Goal: Communication & Community: Answer question/provide support

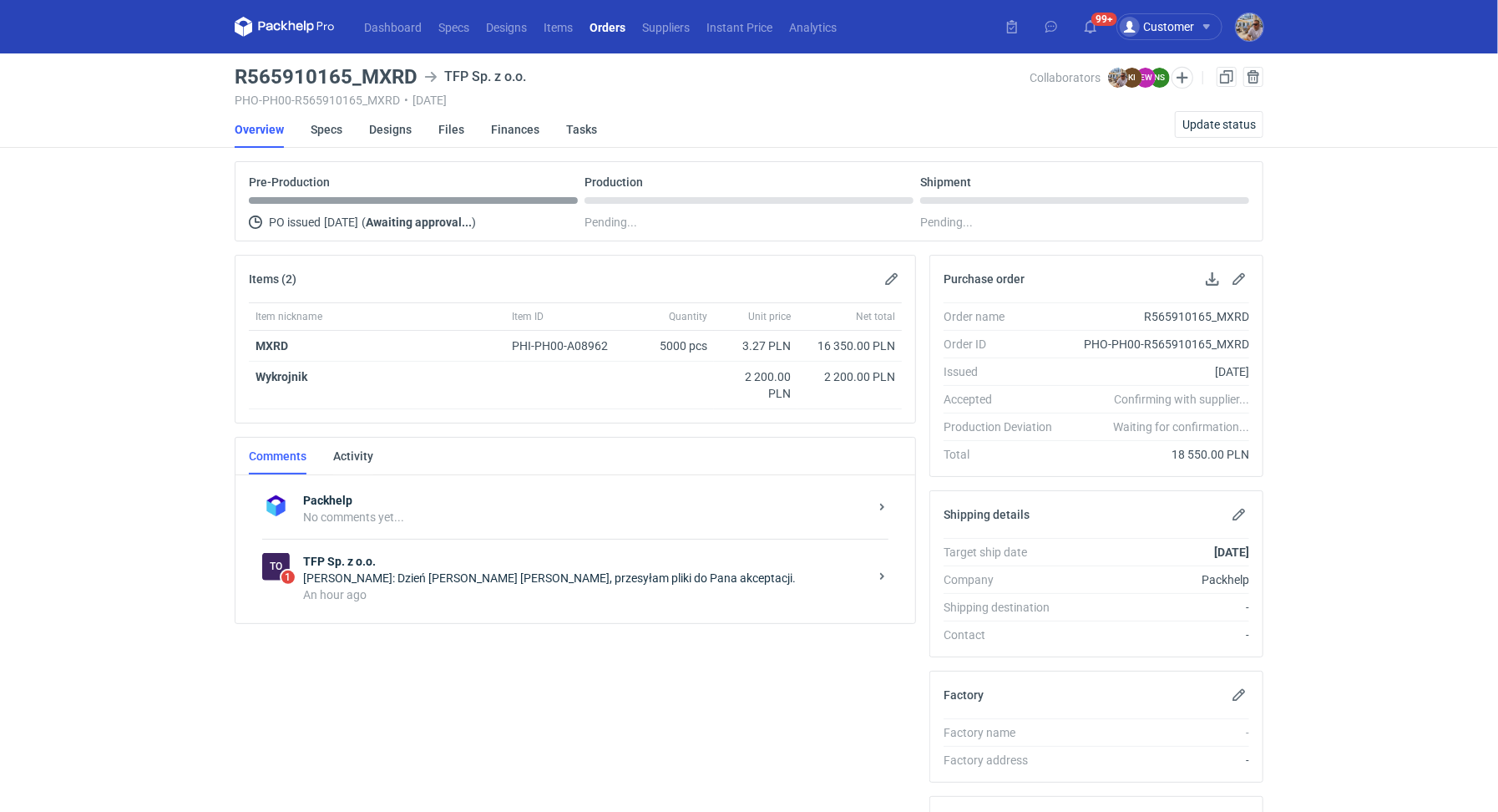
click at [409, 570] on div "[PERSON_NAME]: Dzień [PERSON_NAME] [PERSON_NAME], przesyłam pliki do Pana akcep…" at bounding box center [585, 577] width 565 height 16
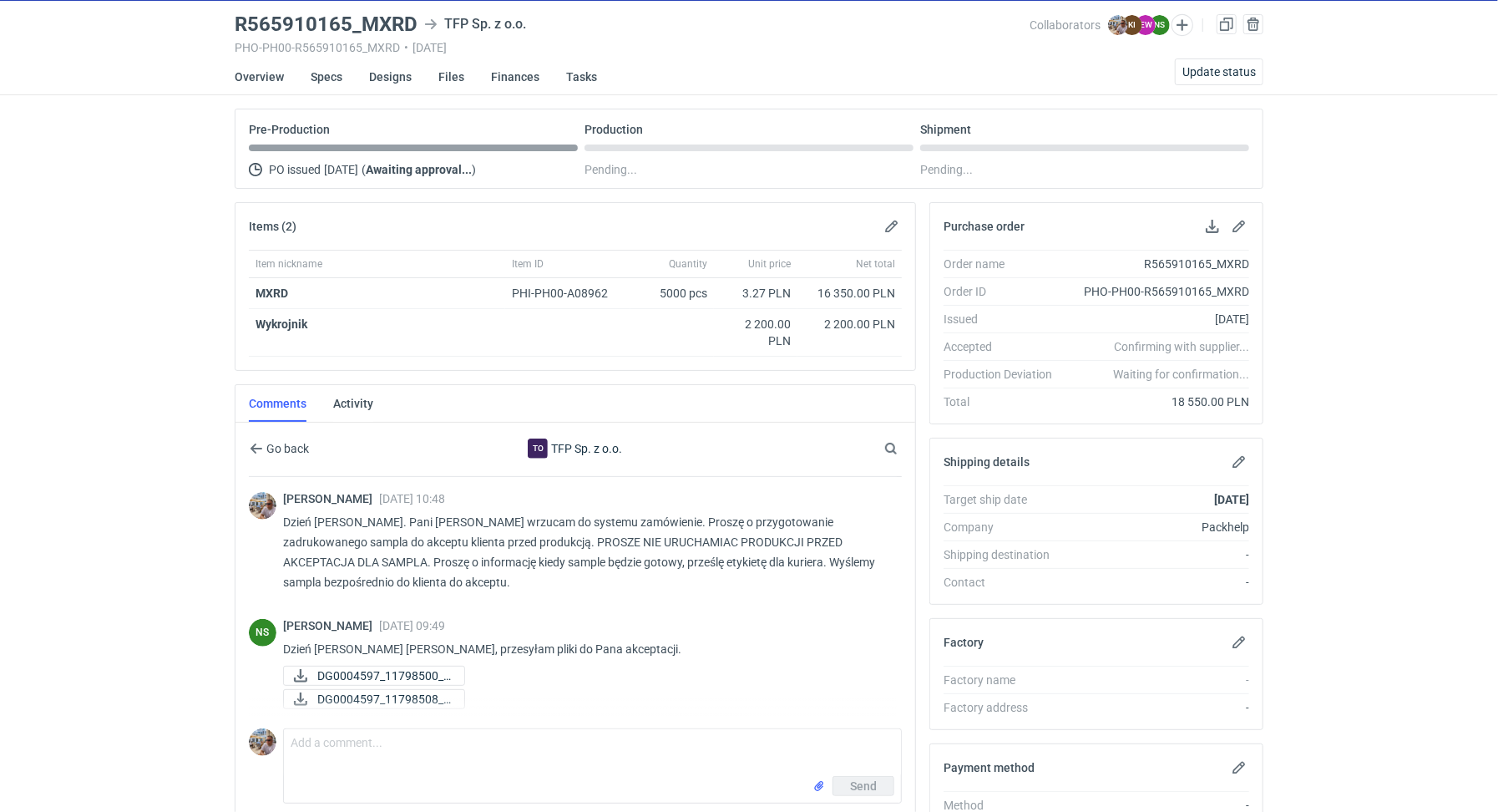
scroll to position [91, 0]
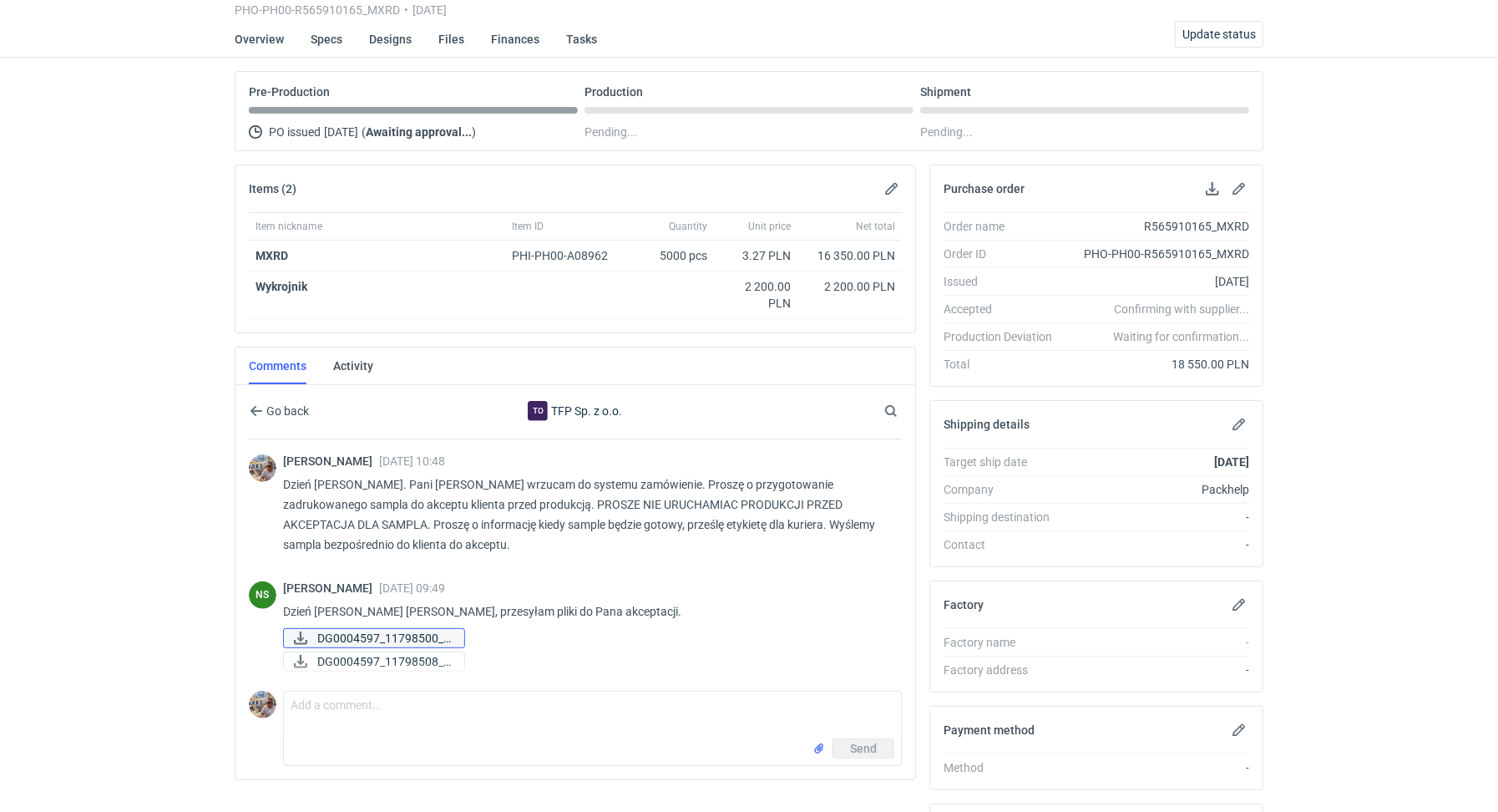
click at [420, 637] on span "DG0004597_11798500_f..." at bounding box center [383, 638] width 133 height 18
click at [414, 656] on span "DG0004597_11798508_f..." at bounding box center [383, 662] width 133 height 18
click at [321, 661] on span "DG0004597_11798508_f..." at bounding box center [383, 662] width 133 height 18
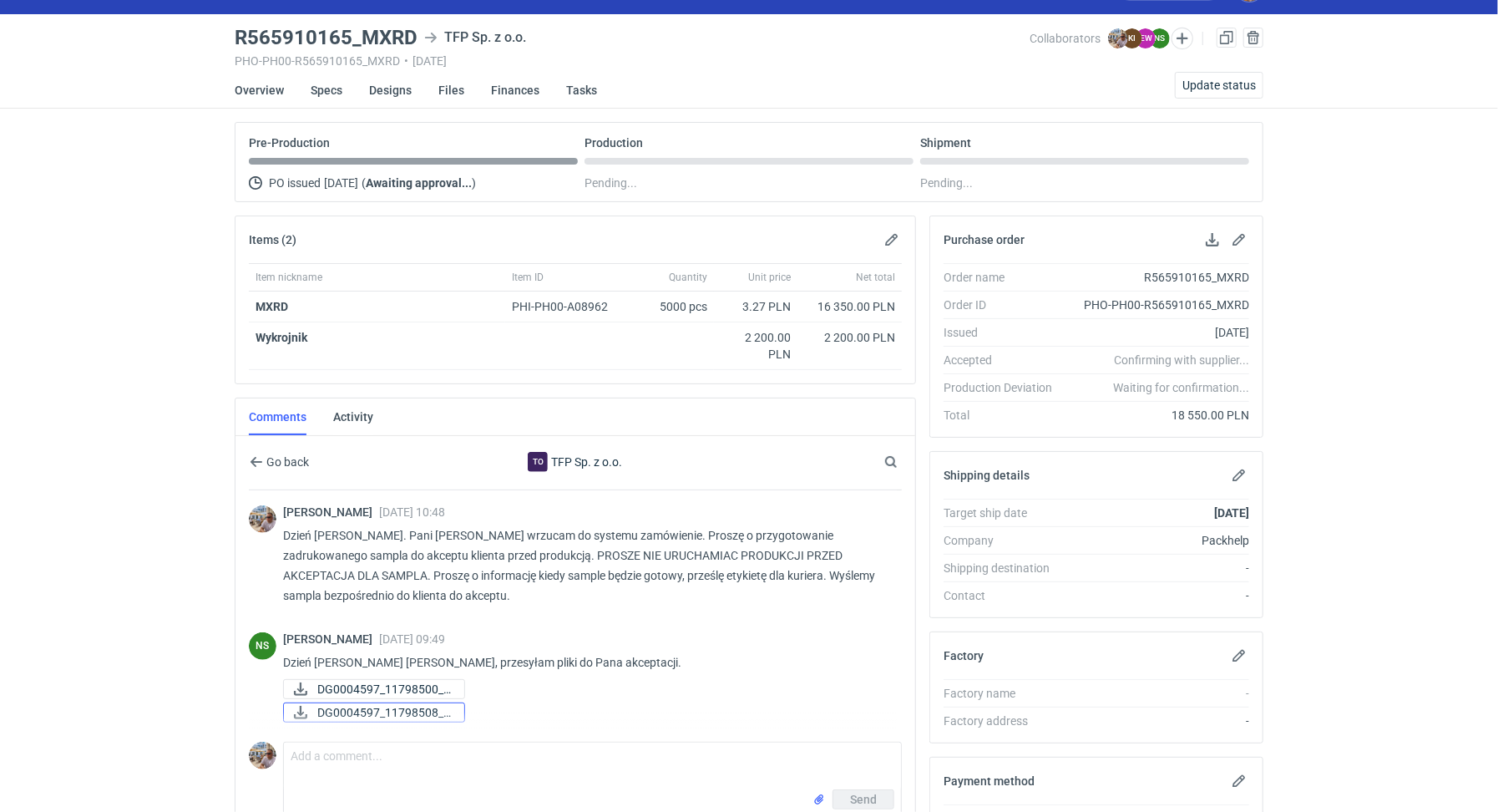
scroll to position [0, 0]
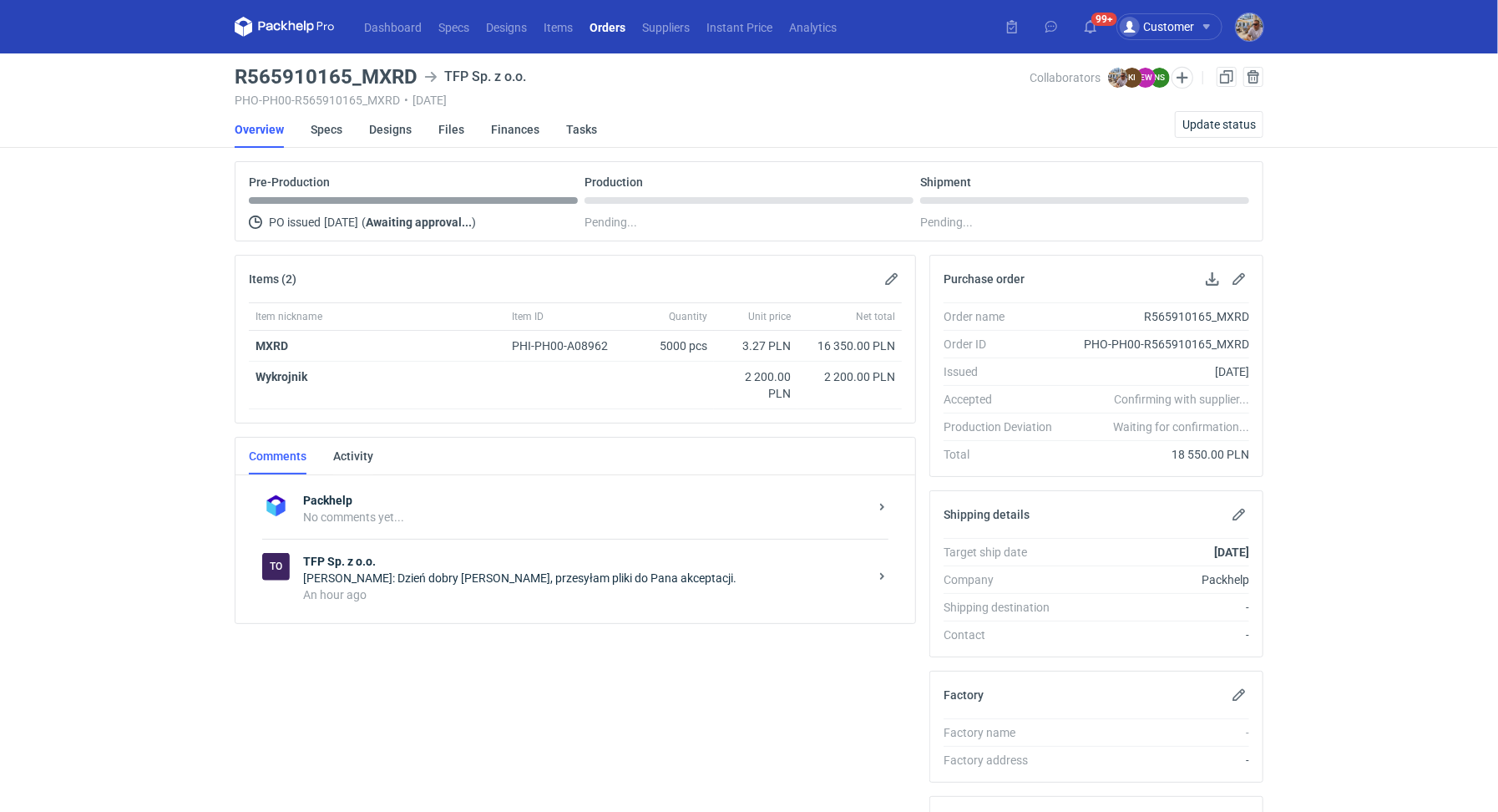
click at [467, 577] on div "Natalia Stępak: Dzień dobry Panie Michale, przesyłam pliki do Pana akceptacji." at bounding box center [585, 577] width 565 height 16
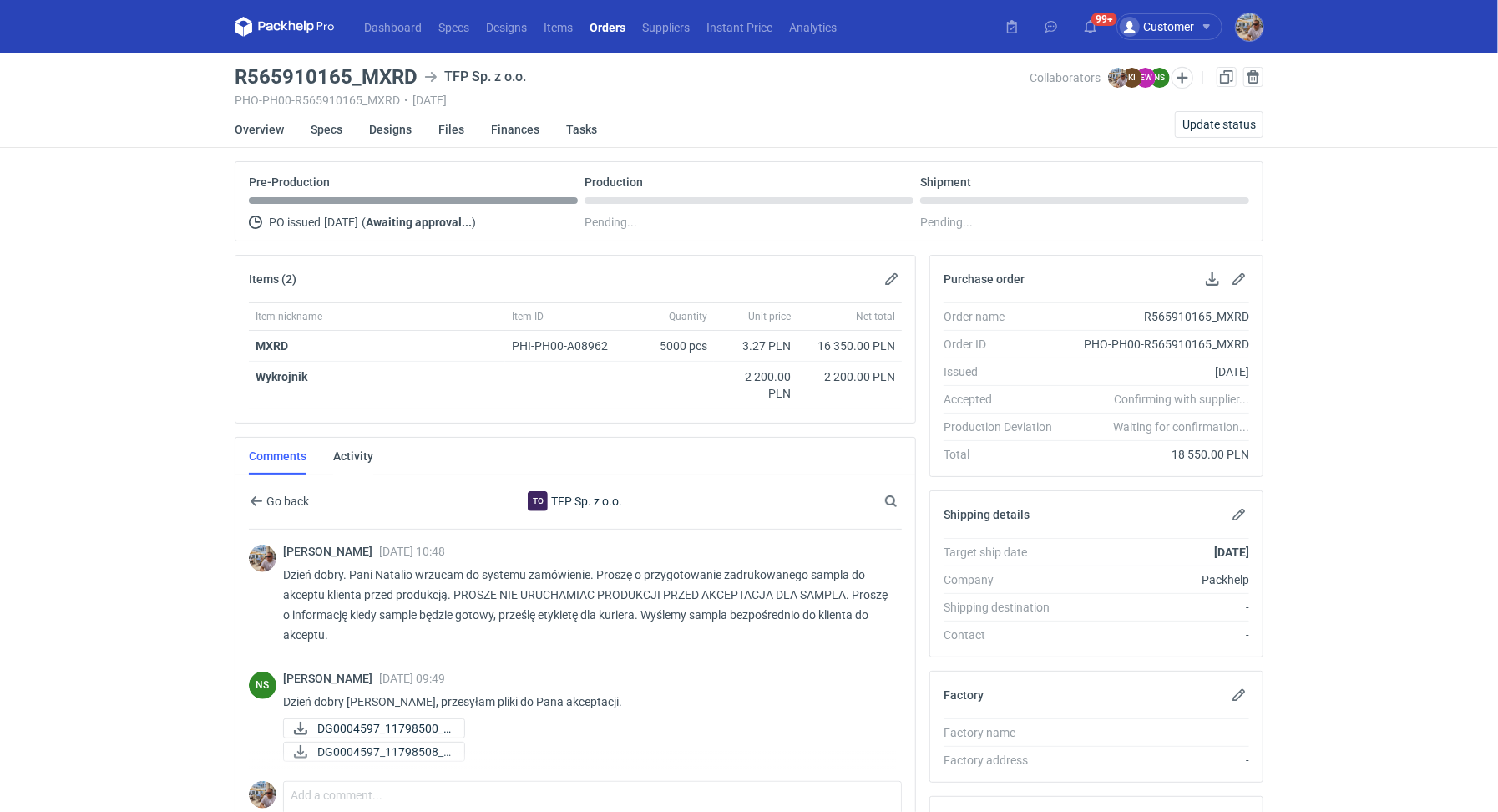
scroll to position [278, 0]
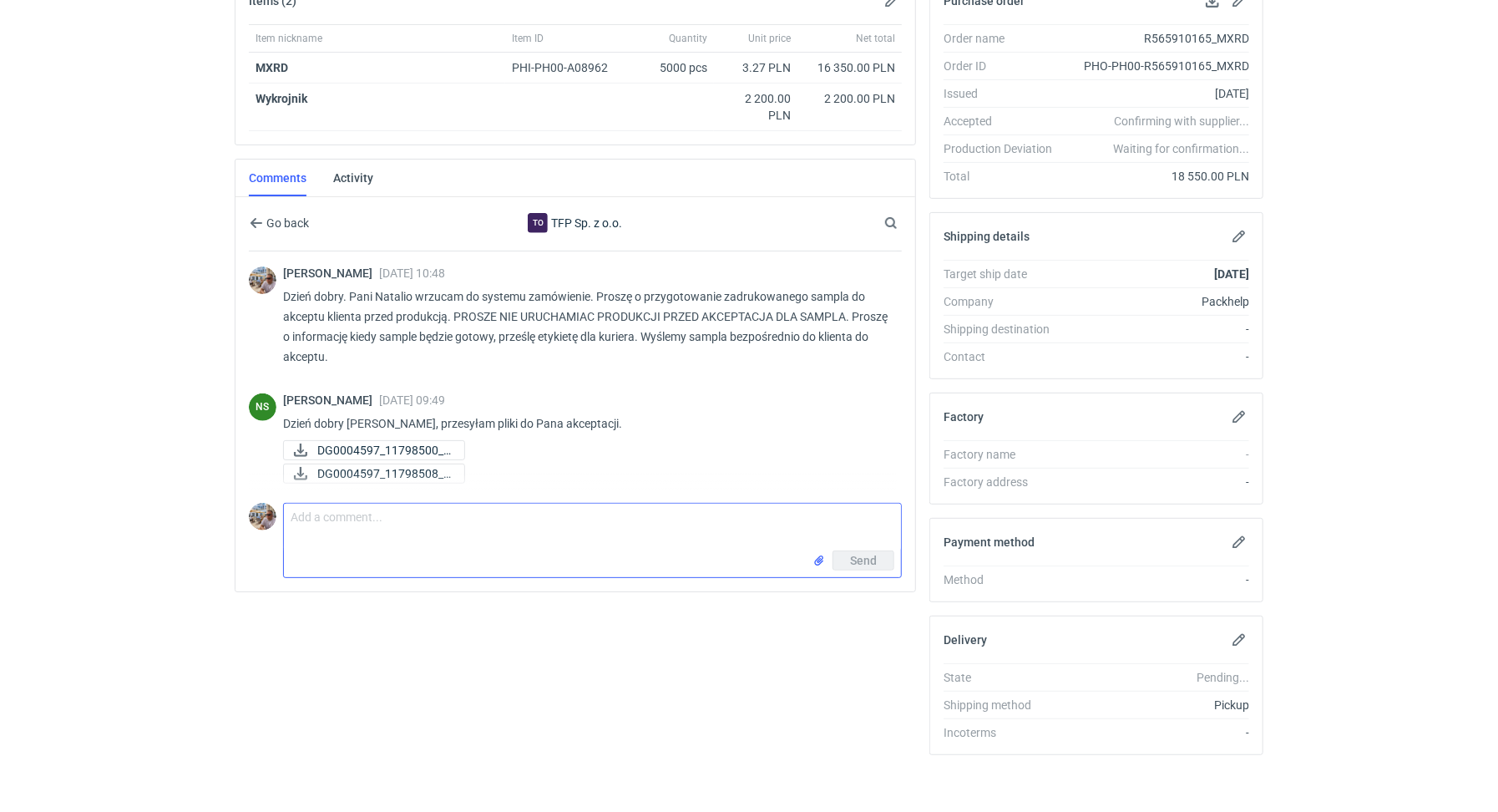
click at [358, 521] on textarea "Comment message" at bounding box center [592, 527] width 617 height 47
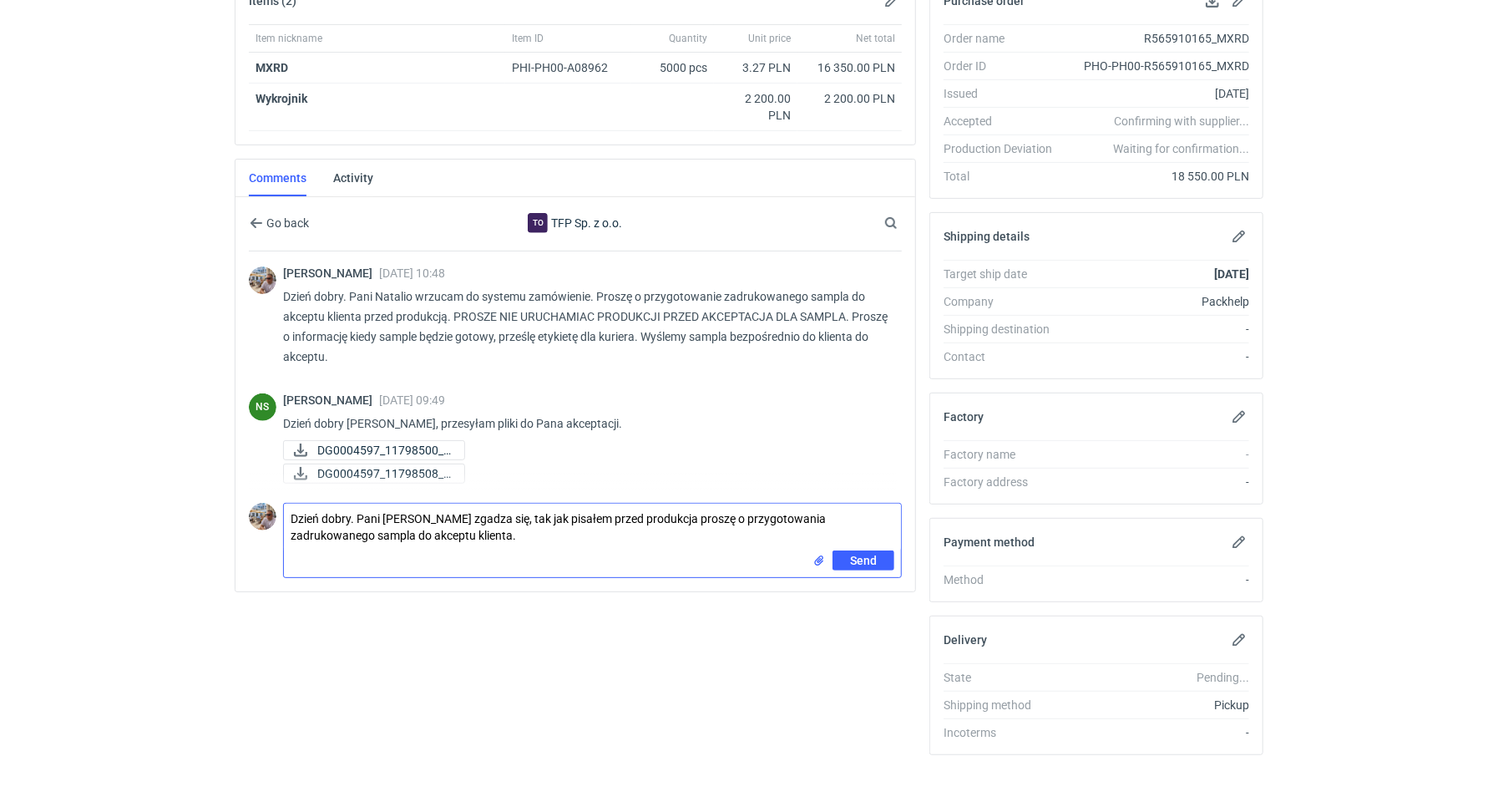
type textarea "Dzień dobry. Pani Natalio zgadza się, tak jak pisałem przed produkcja proszę o …"
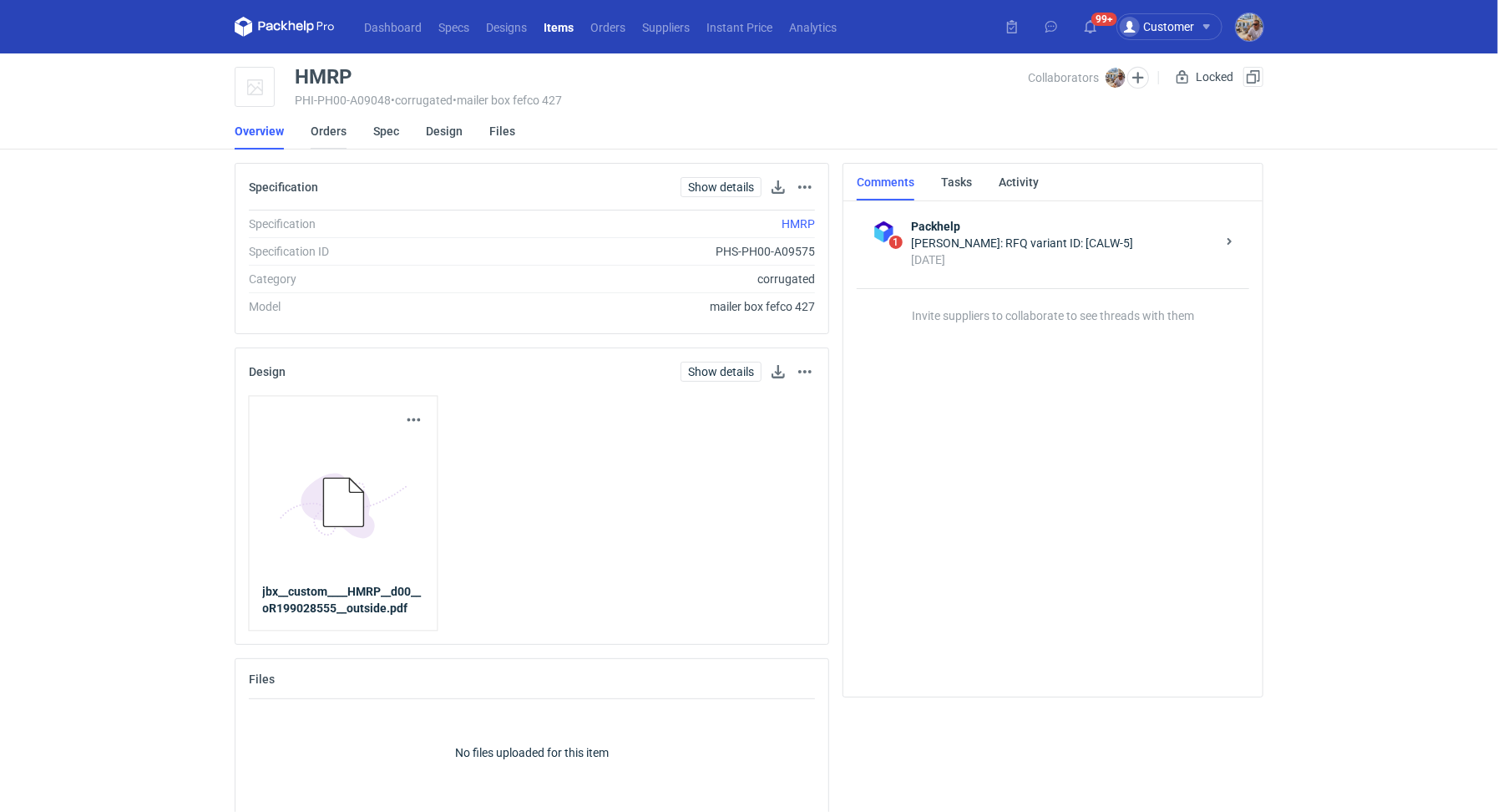
click at [328, 137] on link "Orders" at bounding box center [329, 130] width 36 height 37
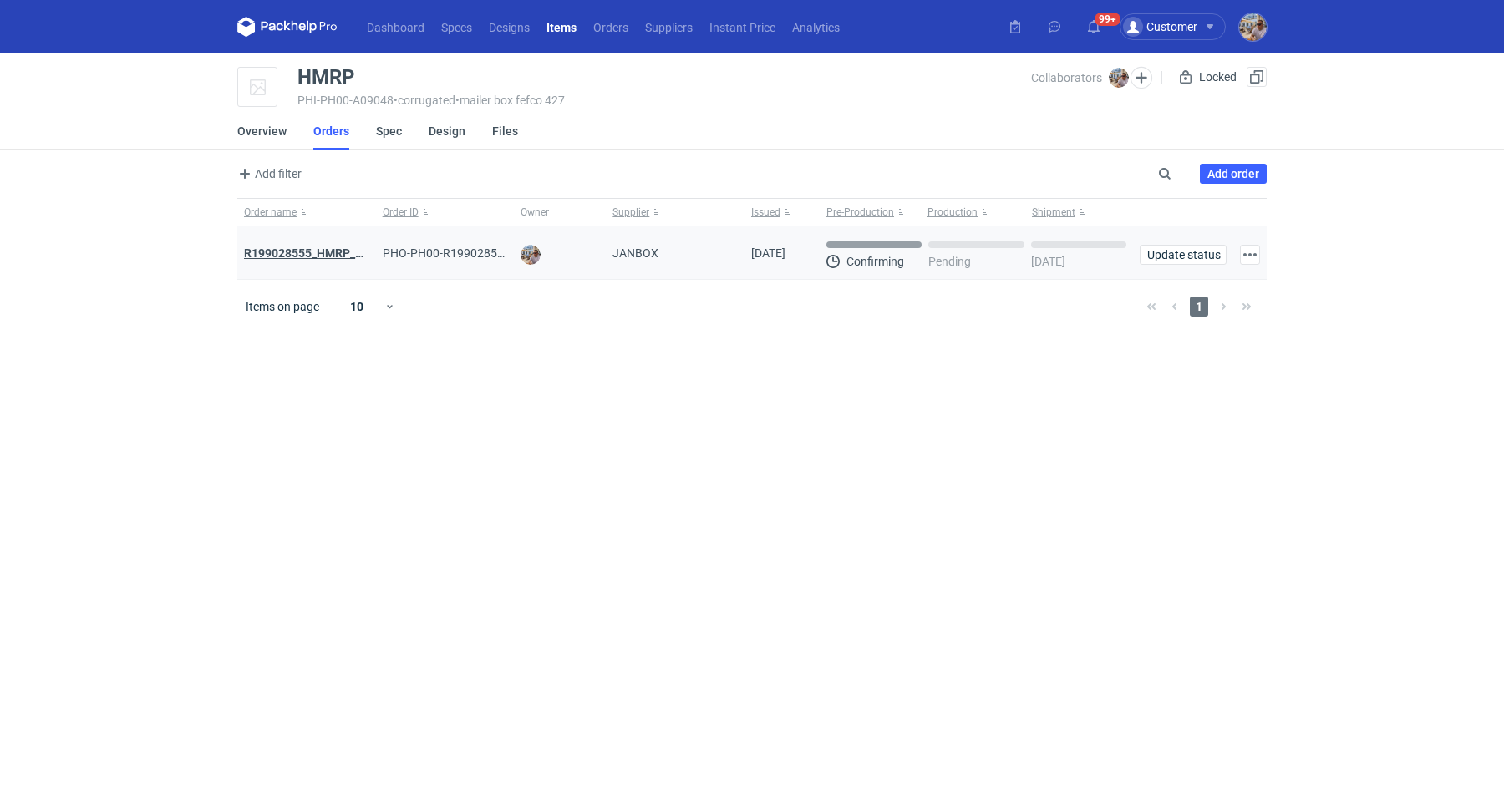
click at [314, 254] on strong "R199028555_HMRP_BKJH_VHKJ_ZOBC" at bounding box center [350, 253] width 212 height 14
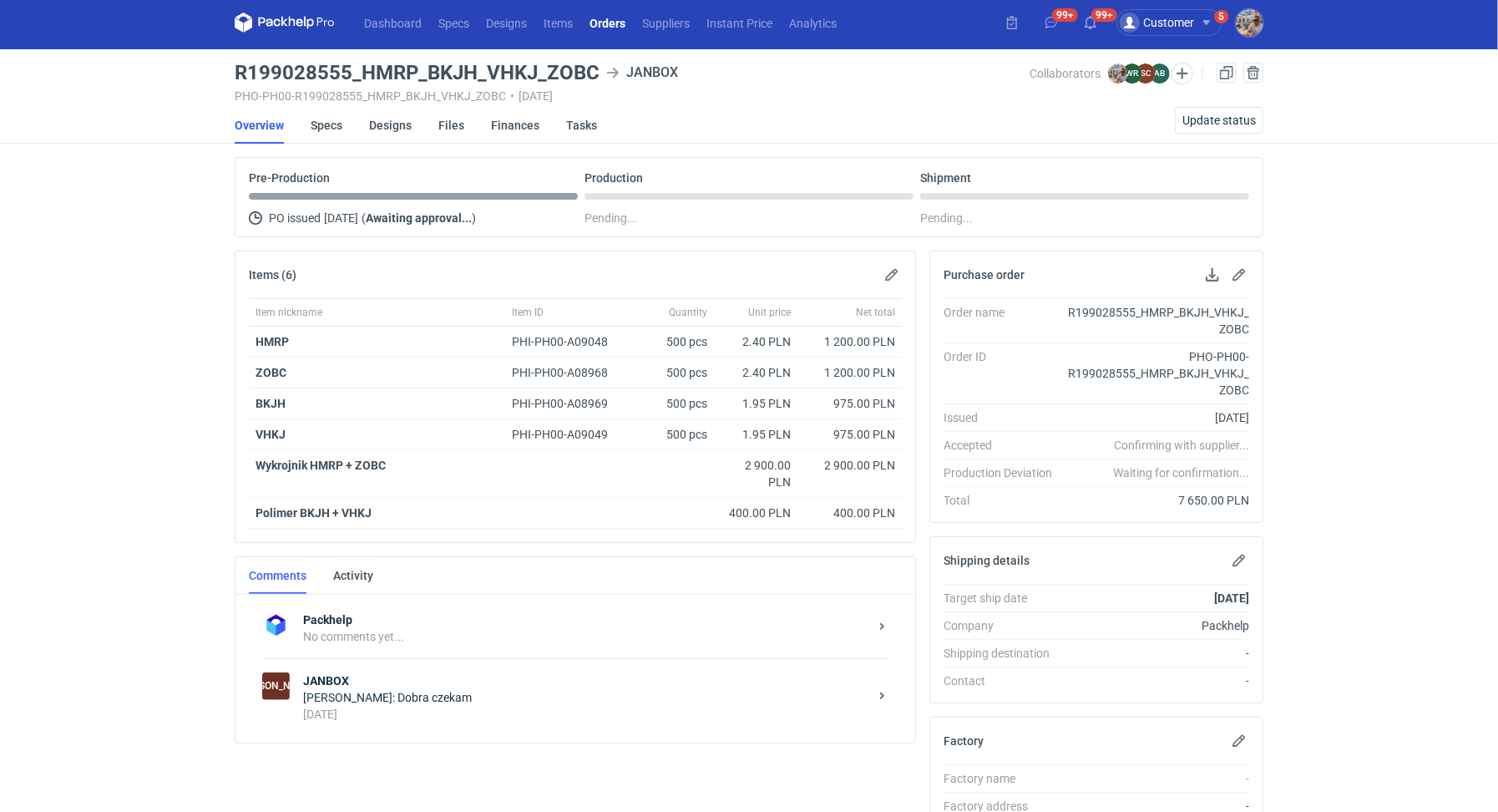
click at [440, 699] on div "Michał Palasek: Dobra czekam" at bounding box center [585, 697] width 565 height 16
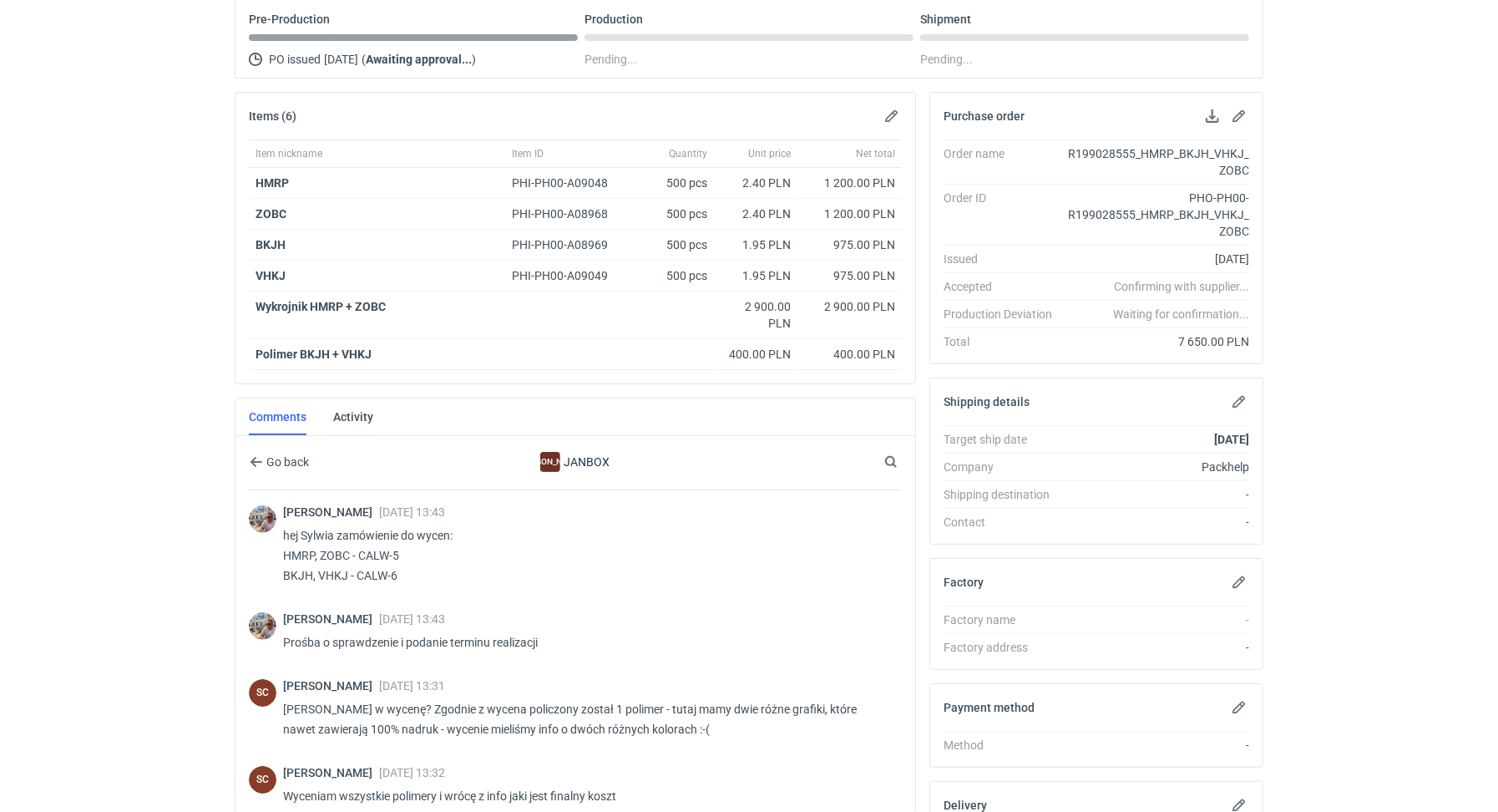
scroll to position [19, 0]
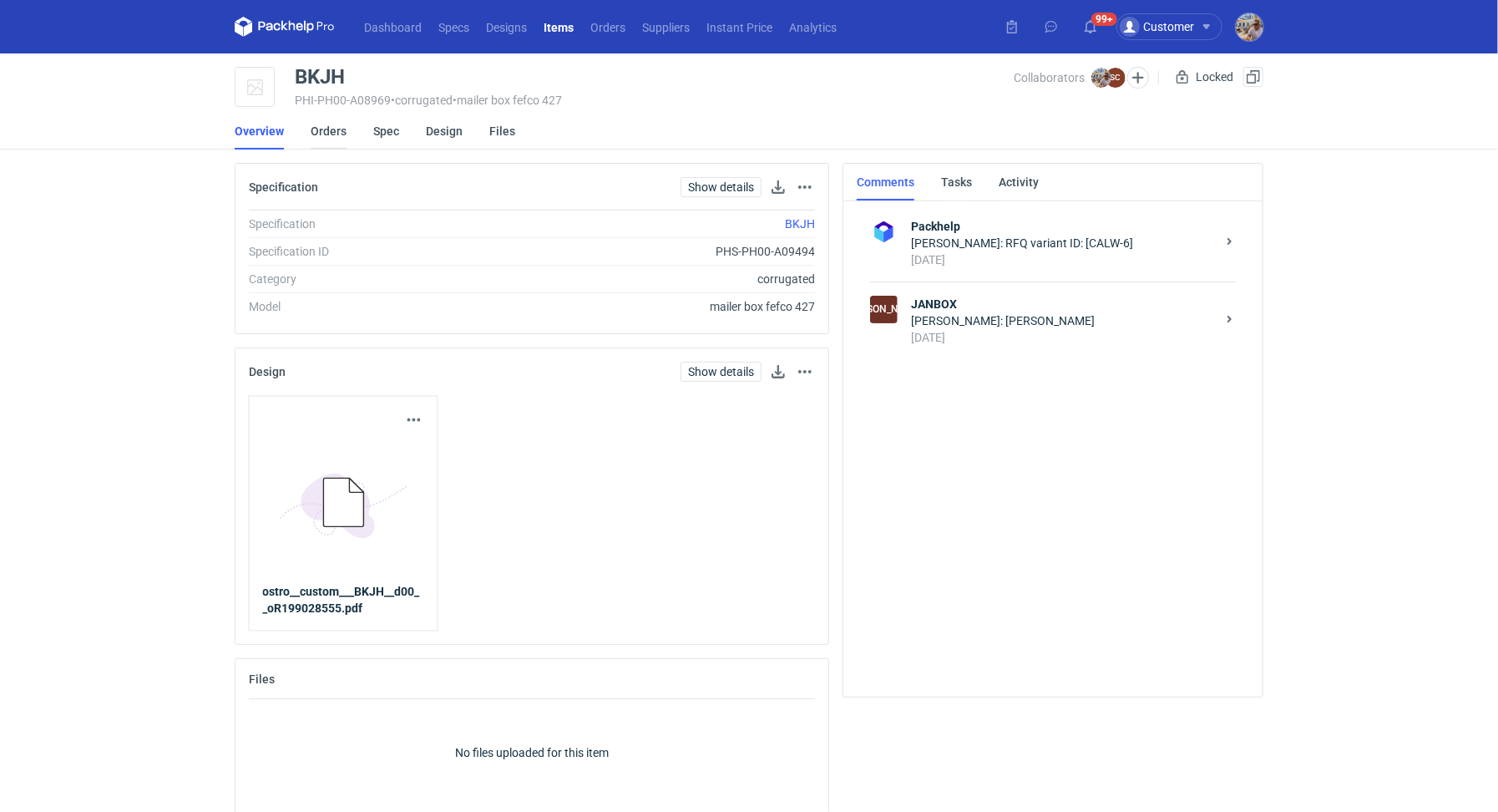
click at [325, 135] on link "Orders" at bounding box center [329, 130] width 36 height 37
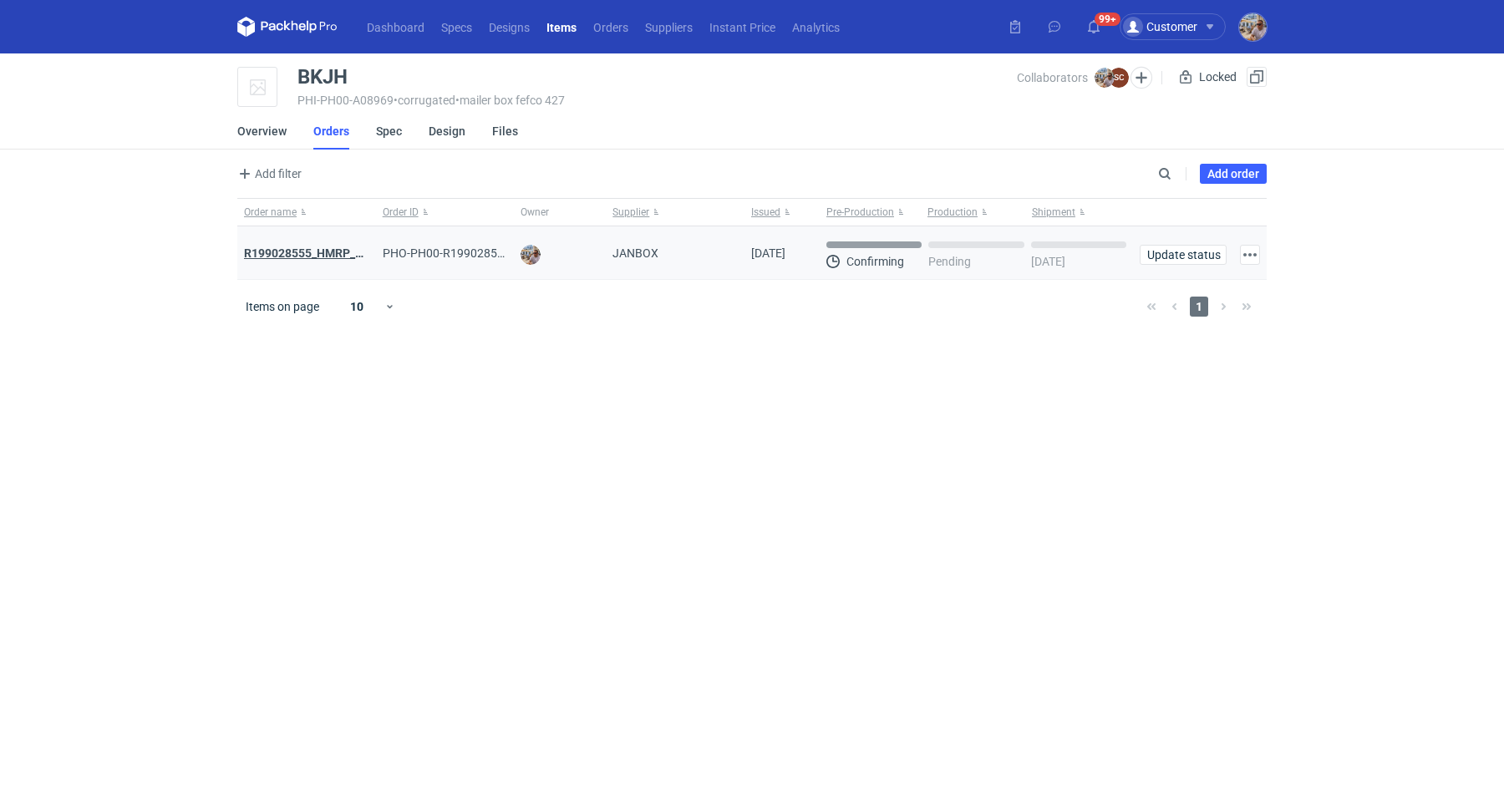
click at [332, 254] on strong "R199028555_HMRP_BKJH_VHKJ_ZOBC" at bounding box center [350, 253] width 212 height 14
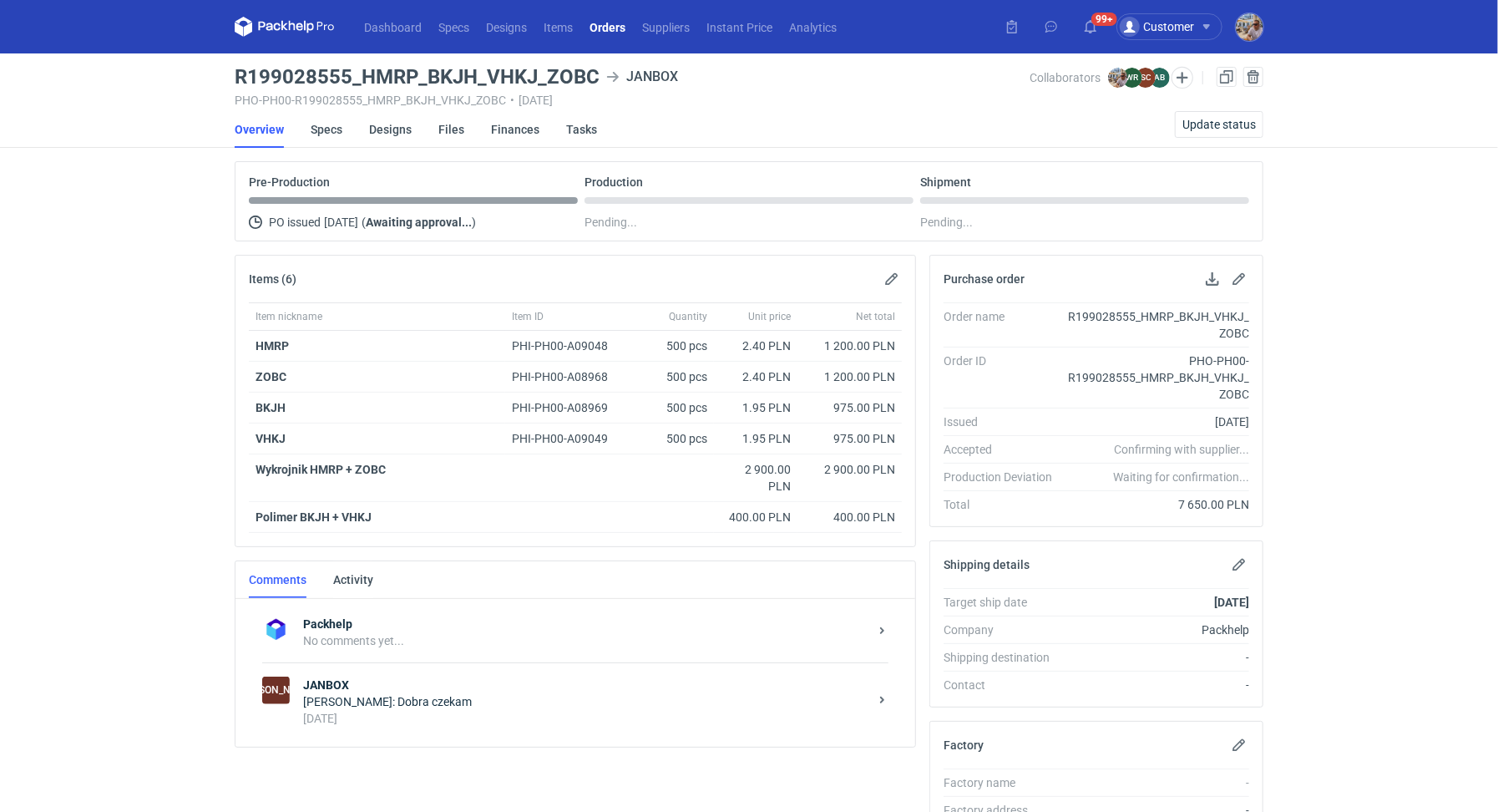
click at [351, 700] on div "[PERSON_NAME]: Dobra czekam" at bounding box center [585, 701] width 565 height 16
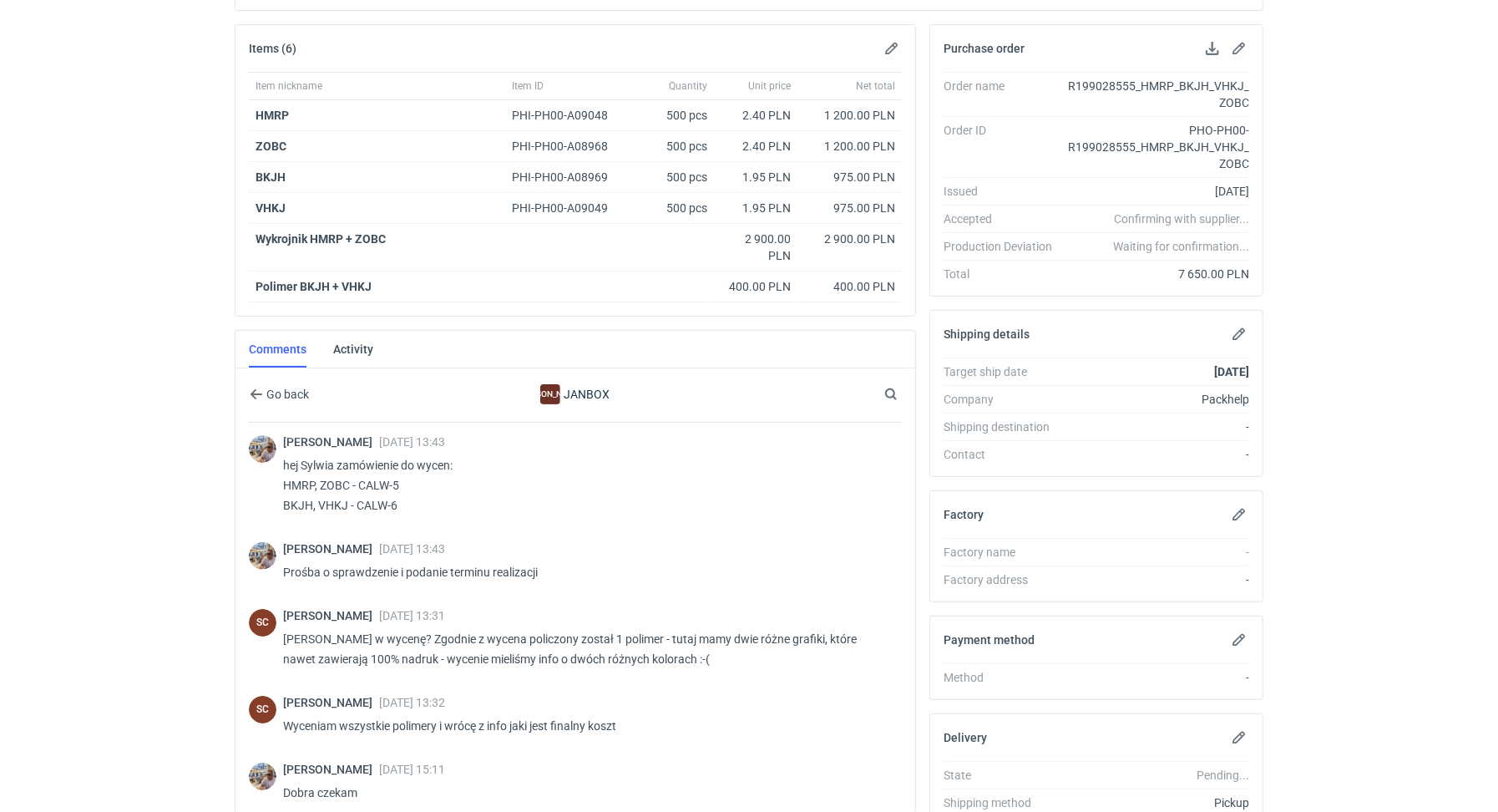
scroll to position [392, 0]
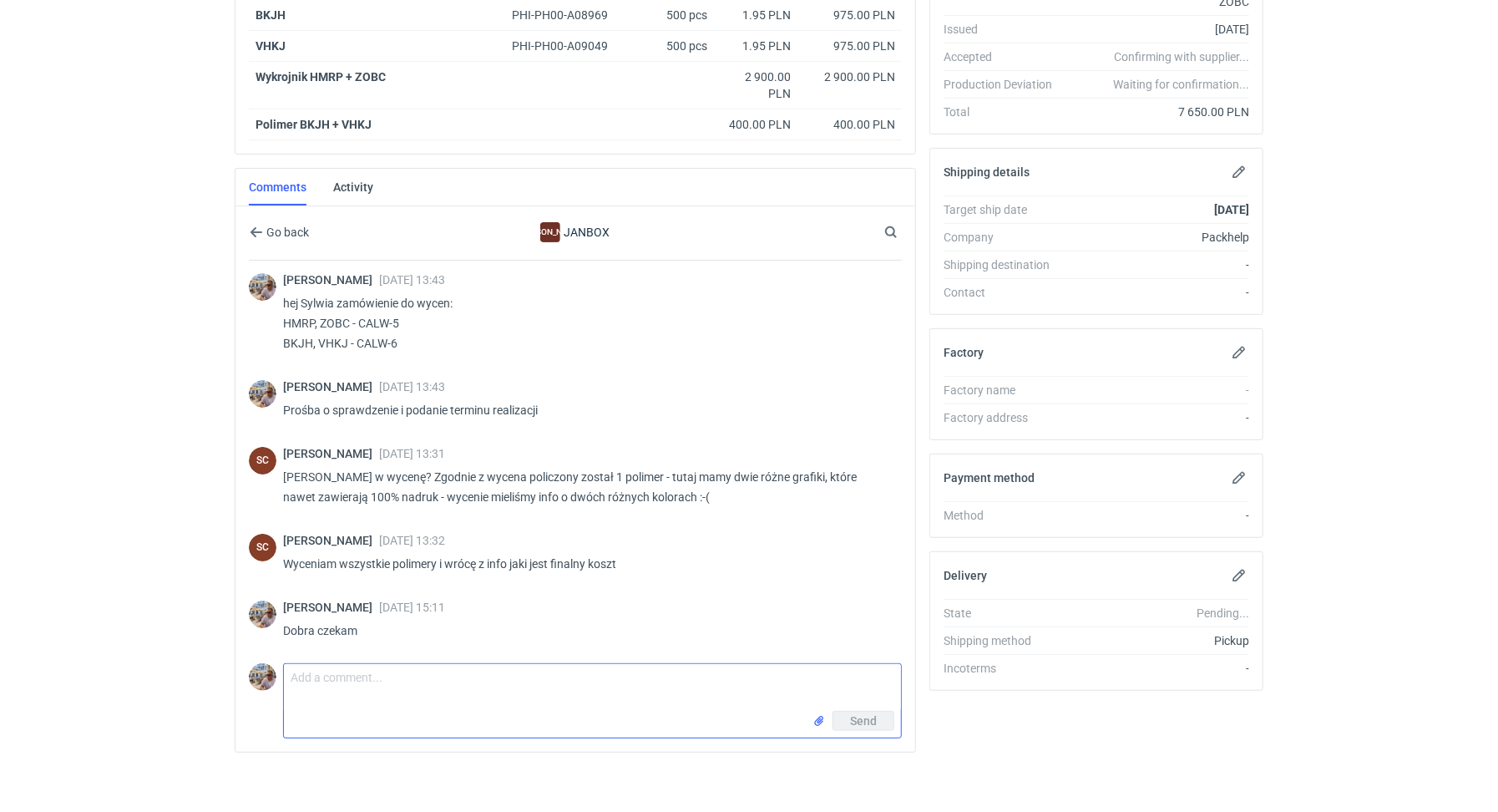
click at [397, 700] on textarea "Comment message" at bounding box center [592, 688] width 617 height 47
type textarea "Cześć Sylwia czy już coś wiemy? Potrzebuje poznać termin realizacji"
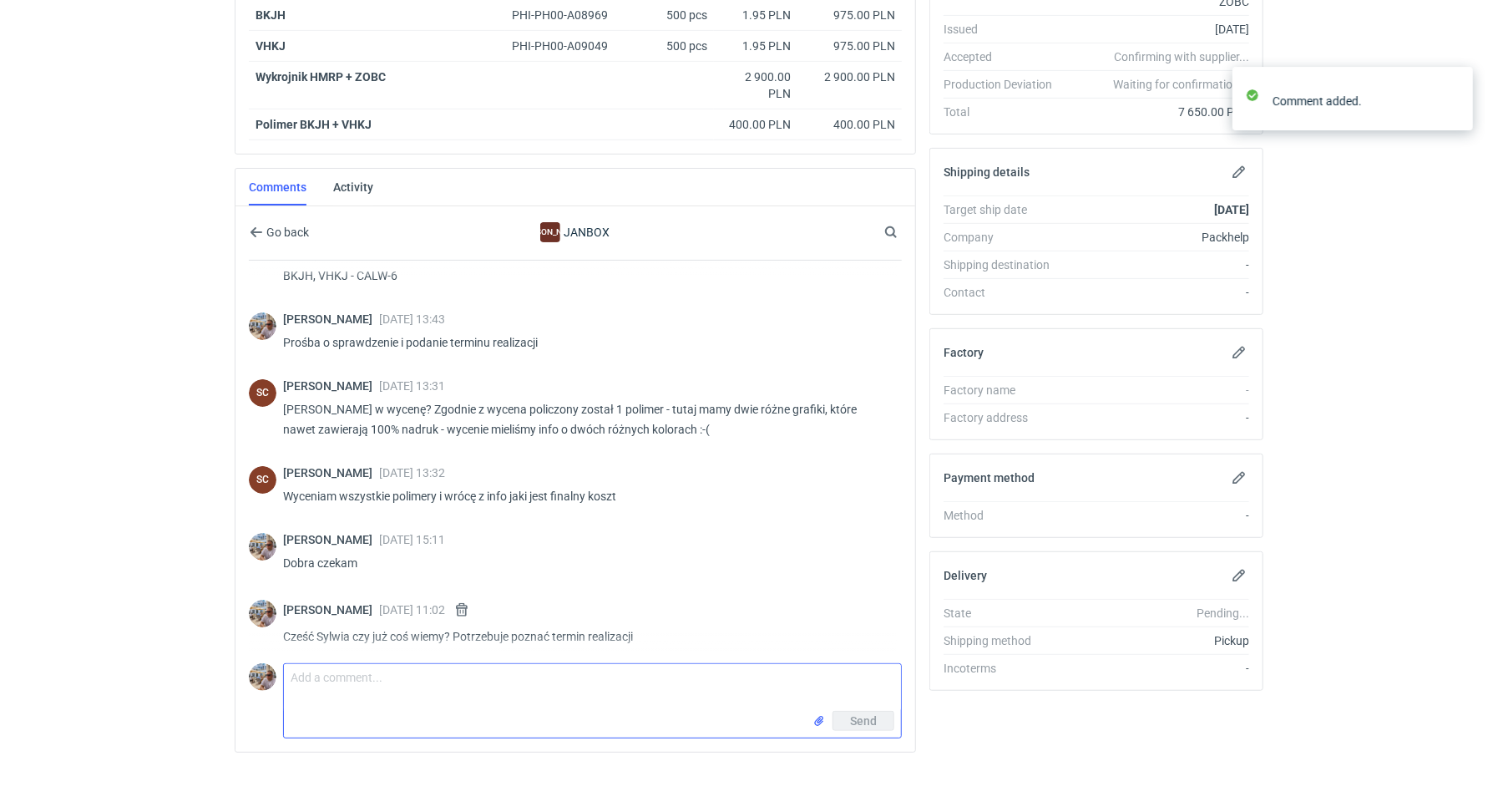
scroll to position [76, 0]
